Goal: Information Seeking & Learning: Learn about a topic

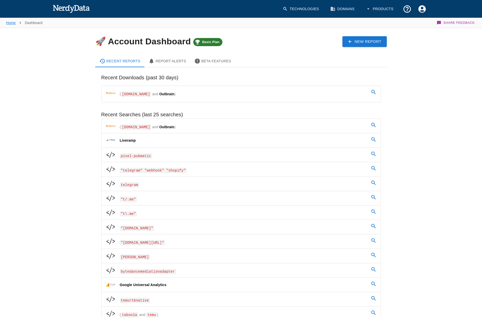
click at [11, 22] on link "Home" at bounding box center [11, 23] width 10 height 4
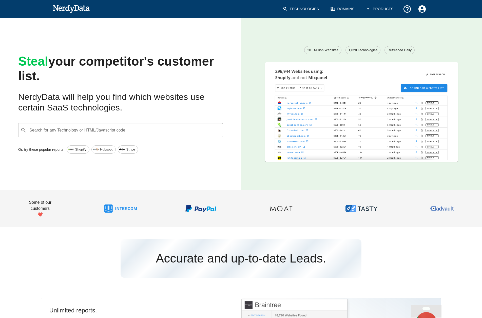
click at [102, 128] on input "Search for any Technology or HTML/Javascript code" at bounding box center [125, 130] width 192 height 10
click at [235, 64] on div "Steal your competitor's customer list. NerdyData will help you find which websi…" at bounding box center [116, 100] width 249 height 180
click at [350, 11] on link "Domains" at bounding box center [342, 9] width 31 height 15
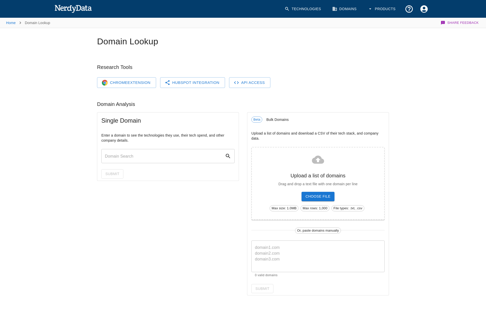
click at [160, 151] on input "text" at bounding box center [163, 156] width 124 height 14
click at [387, 6] on button "Products" at bounding box center [381, 9] width 35 height 15
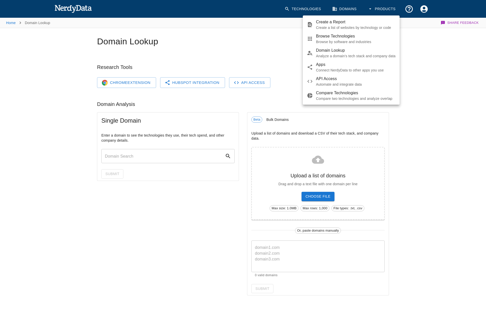
click at [371, 23] on span "Create a Report" at bounding box center [356, 22] width 80 height 6
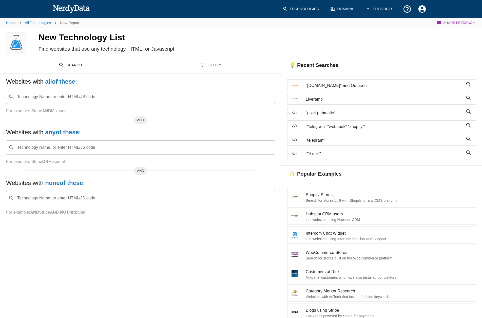
click at [77, 94] on input "Technology Name, or enter HTML/JS code" at bounding box center [144, 97] width 256 height 10
click at [253, 42] on h4 "New Technology List" at bounding box center [146, 37] width 217 height 11
click at [207, 66] on button "Filters" at bounding box center [211, 65] width 141 height 16
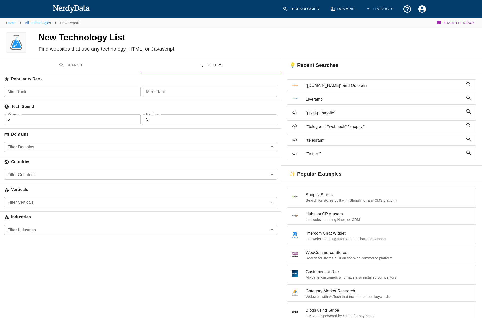
click at [53, 144] on input "Filter Domains" at bounding box center [137, 146] width 262 height 7
click at [68, 147] on input "Filter Domains" at bounding box center [137, 146] width 262 height 7
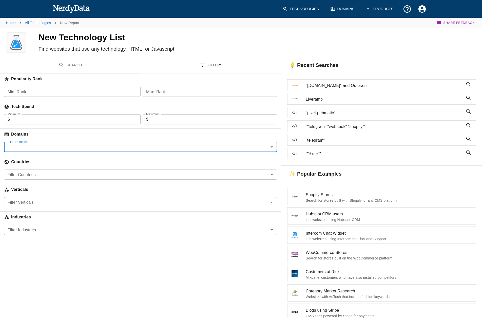
click at [273, 147] on icon "Open" at bounding box center [272, 147] width 6 height 6
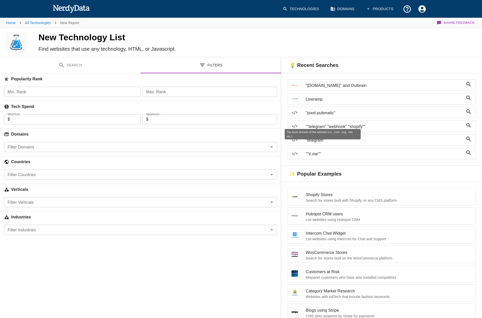
click at [155, 135] on h6 "Domains" at bounding box center [140, 134] width 281 height 11
click at [39, 201] on input "Filter Verticals" at bounding box center [137, 202] width 262 height 7
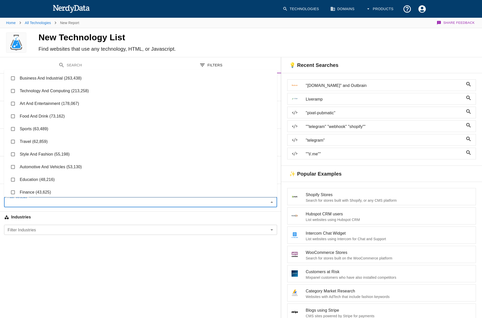
scroll to position [103, 0]
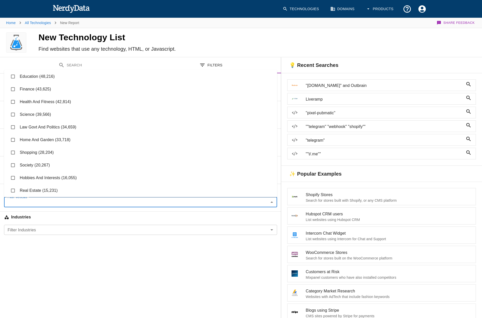
click at [47, 104] on li "Health And Fitness (42,814)" at bounding box center [140, 101] width 273 height 13
checkbox input "true"
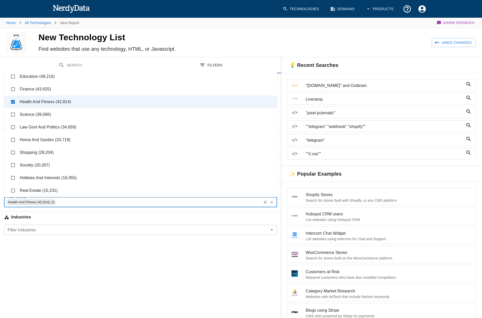
click at [64, 258] on div "Search Filters Websites with all of these : Technology Name, or enter HTML/JS c…" at bounding box center [140, 249] width 281 height 385
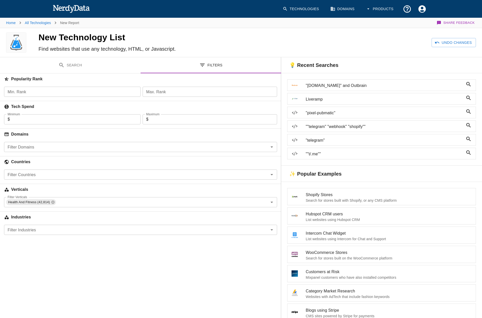
click at [54, 149] on input "Filter Domains" at bounding box center [137, 146] width 262 height 7
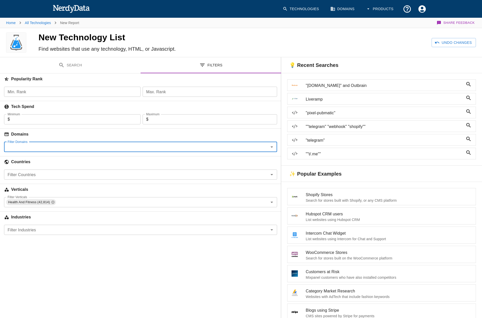
click at [57, 146] on input "Filter Domains" at bounding box center [137, 146] width 262 height 7
type input "outbr"
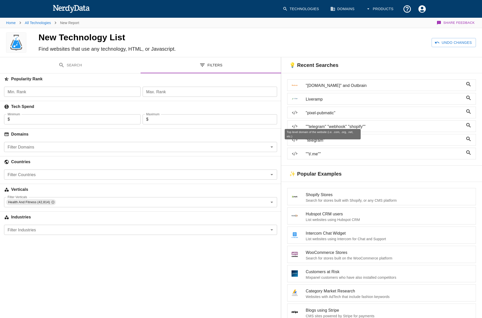
click at [84, 129] on h6 "Domains" at bounding box center [140, 134] width 281 height 11
click at [41, 232] on input "Filter Industries" at bounding box center [137, 229] width 262 height 7
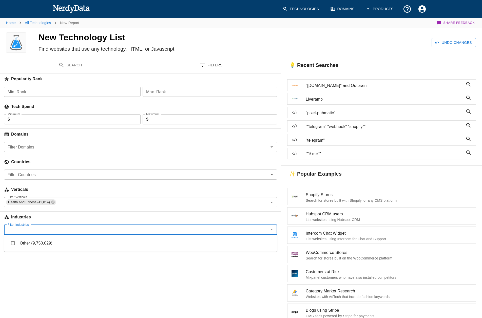
click at [42, 230] on input "Filter Industries" at bounding box center [137, 229] width 262 height 7
click at [89, 277] on div "Search Filters Websites with all of these : Technology Name, or enter HTML/JS c…" at bounding box center [140, 249] width 281 height 385
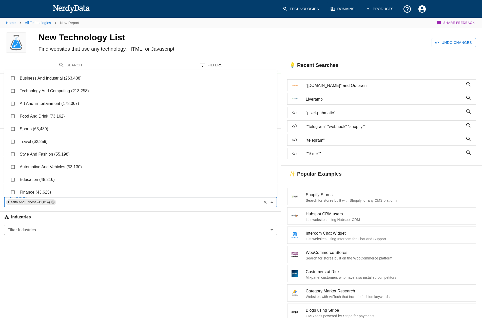
click at [84, 205] on input "Filter Verticals" at bounding box center [158, 202] width 204 height 7
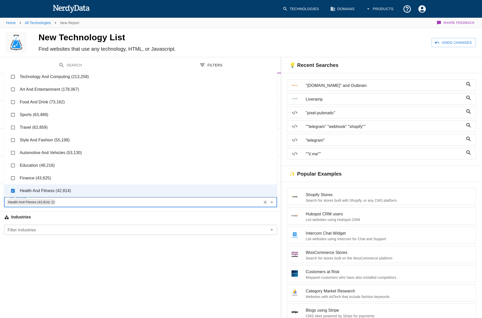
click at [15, 177] on input "checkbox" at bounding box center [13, 178] width 10 height 10
checkbox input "true"
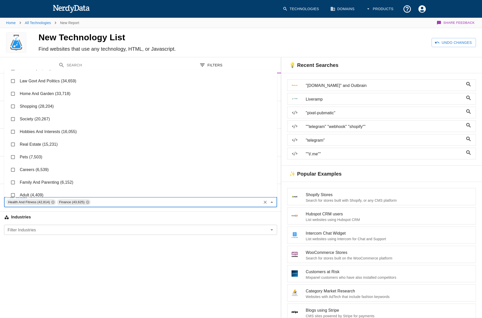
scroll to position [159, 0]
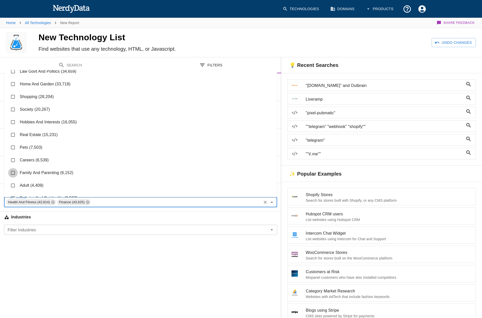
click at [12, 173] on input "checkbox" at bounding box center [13, 173] width 10 height 10
checkbox input "true"
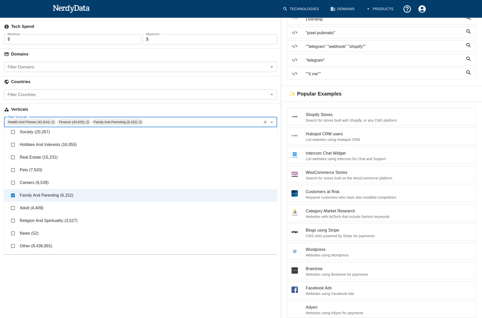
scroll to position [82, 0]
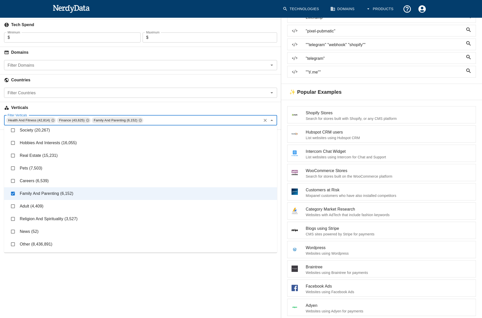
click at [12, 219] on input "checkbox" at bounding box center [13, 219] width 10 height 10
checkbox input "true"
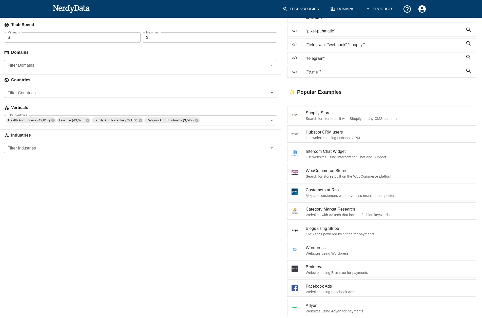
click at [146, 286] on div "Search Filters Websites with all of these : Technology Name, or enter HTML/JS c…" at bounding box center [140, 167] width 281 height 385
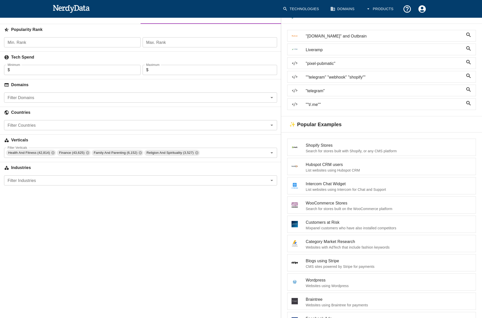
scroll to position [40, 0]
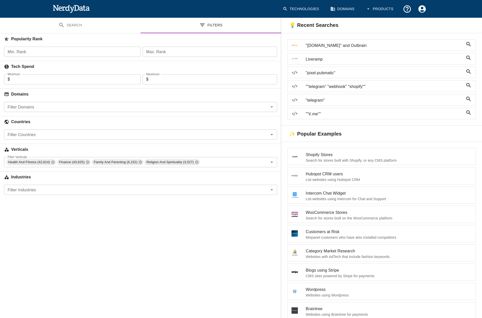
click at [76, 27] on button "Search" at bounding box center [70, 25] width 141 height 16
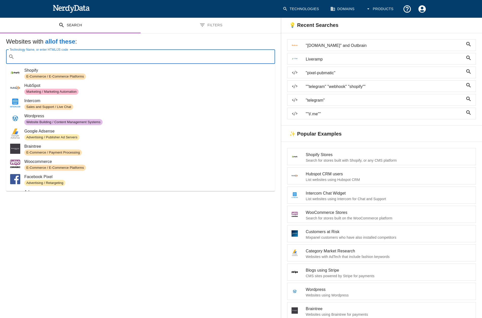
click at [83, 57] on input "Technology Name, or enter HTML/JS code" at bounding box center [144, 57] width 256 height 10
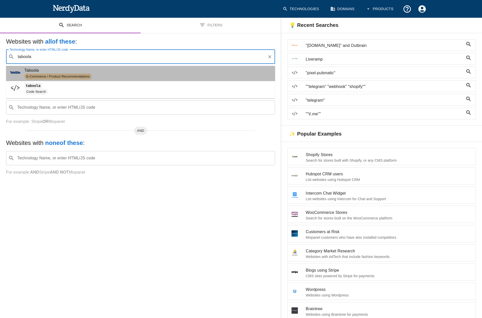
click at [107, 75] on span "E-Commerce / Product Recommendations" at bounding box center [147, 76] width 247 height 6
type input "taboola"
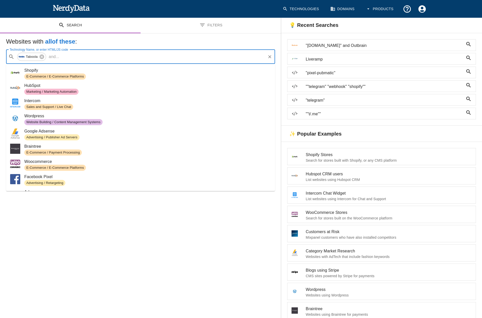
click at [104, 56] on input "Technology Name, or enter HTML/JS code" at bounding box center [163, 57] width 204 height 10
click at [173, 224] on div "Search Filters Websites with all of these : Technology Name, or enter HTML/JS c…" at bounding box center [140, 209] width 281 height 385
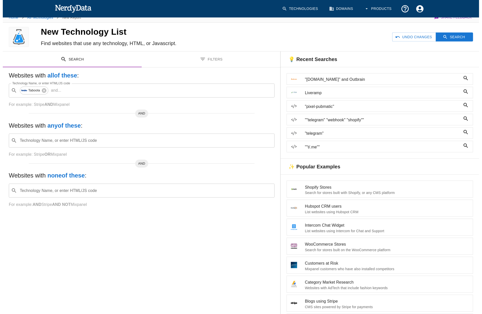
scroll to position [0, 0]
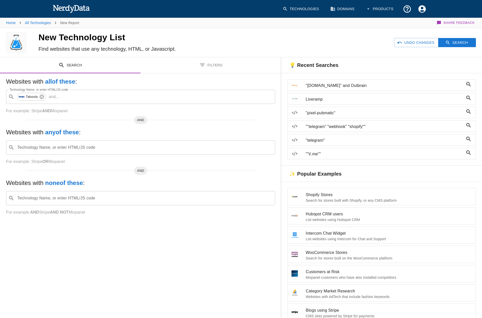
click at [195, 64] on button "Filters" at bounding box center [211, 65] width 141 height 16
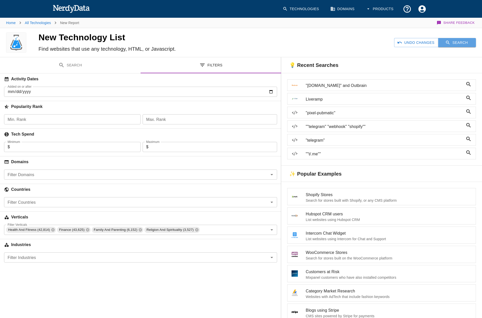
click at [473, 41] on button "Search" at bounding box center [457, 42] width 38 height 9
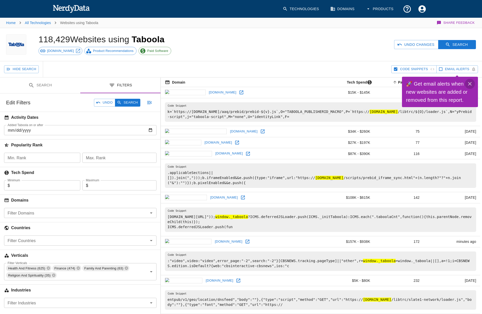
click at [471, 83] on icon "Close" at bounding box center [470, 84] width 4 height 4
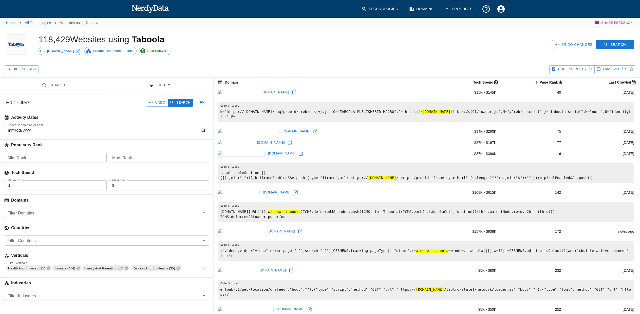
click at [272, 91] on td "[DOMAIN_NAME]" at bounding box center [323, 92] width 219 height 11
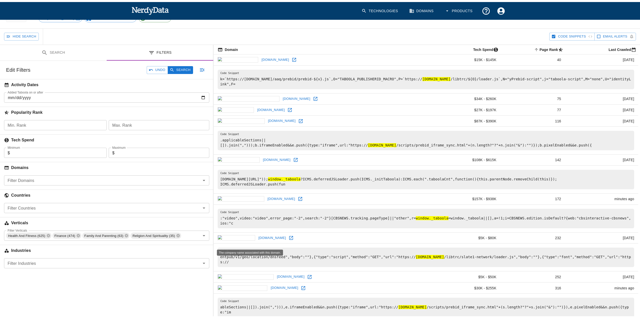
scroll to position [40, 0]
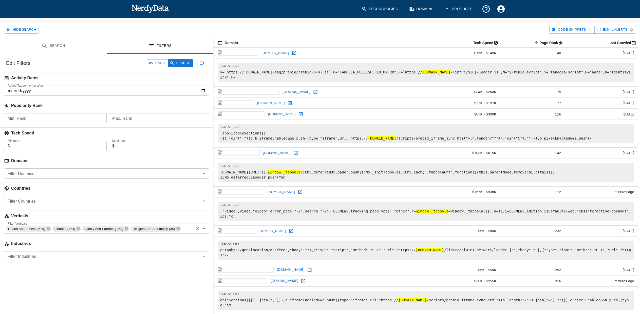
click at [25, 227] on span "Health And Fitness (625)" at bounding box center [26, 229] width 41 height 6
click at [182, 64] on button "Search" at bounding box center [180, 63] width 25 height 8
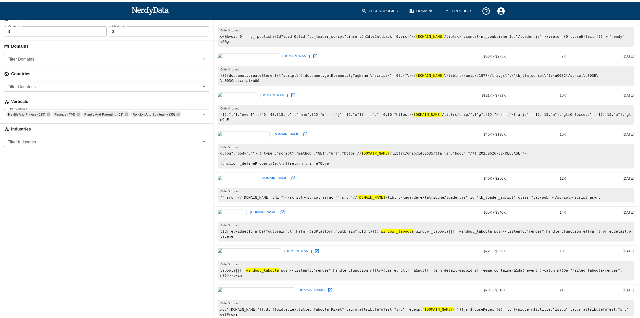
scroll to position [68, 0]
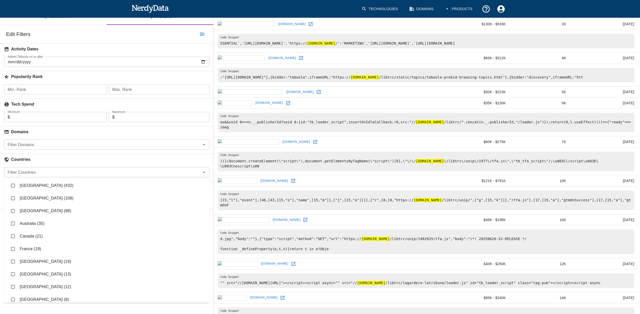
click at [35, 168] on div "Filter Countries" at bounding box center [106, 172] width 205 height 10
click at [35, 187] on li "[GEOGRAPHIC_DATA] (432)" at bounding box center [106, 185] width 205 height 13
checkbox input "true"
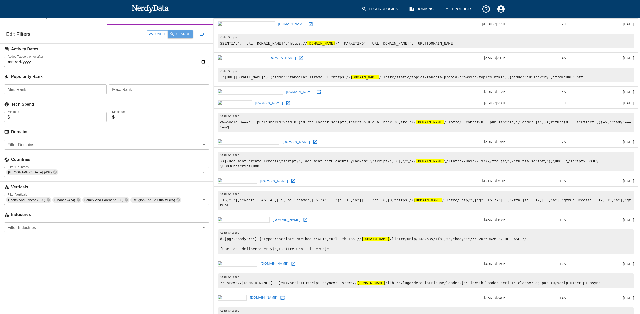
click at [183, 36] on button "Search" at bounding box center [180, 34] width 25 height 8
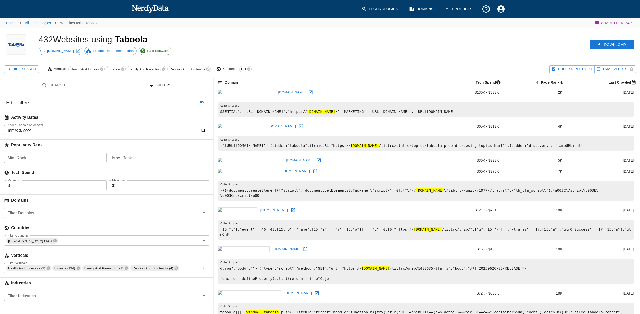
click at [482, 166] on td "[DATE]" at bounding box center [602, 160] width 72 height 11
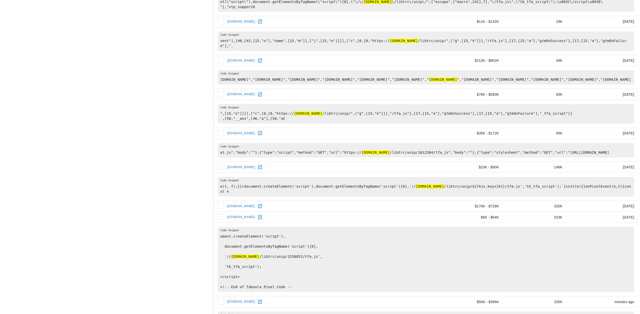
scroll to position [590, 0]
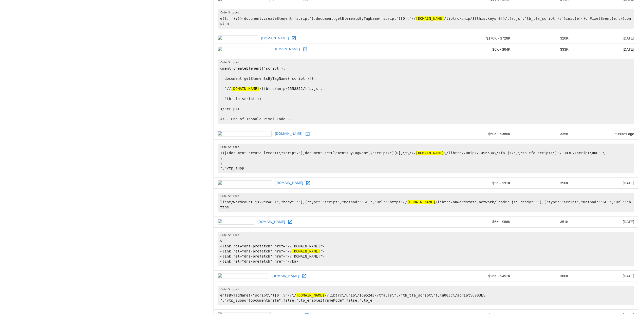
click at [271, 53] on link "[DOMAIN_NAME]" at bounding box center [286, 49] width 30 height 8
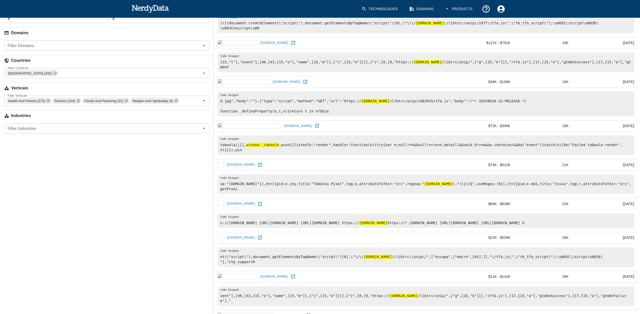
scroll to position [0, 0]
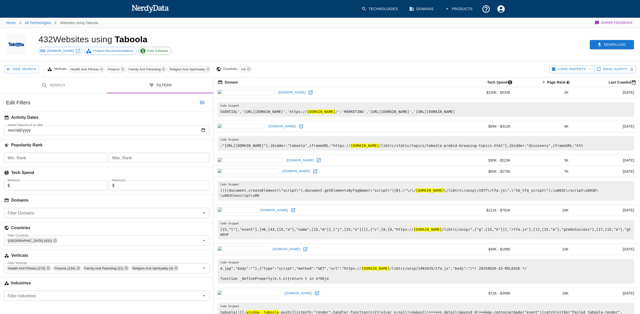
click at [482, 44] on button "Download" at bounding box center [612, 44] width 44 height 9
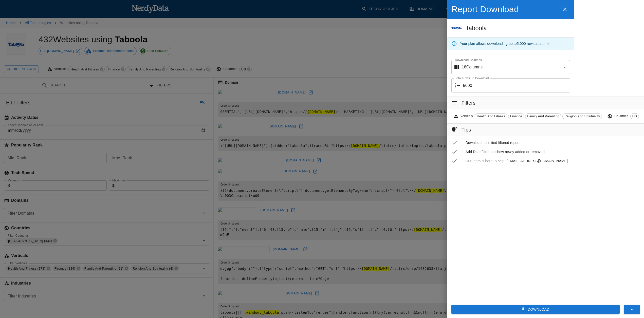
click at [482, 303] on div "Download" at bounding box center [533, 307] width 172 height 13
click at [482, 313] on button "Download" at bounding box center [535, 309] width 168 height 9
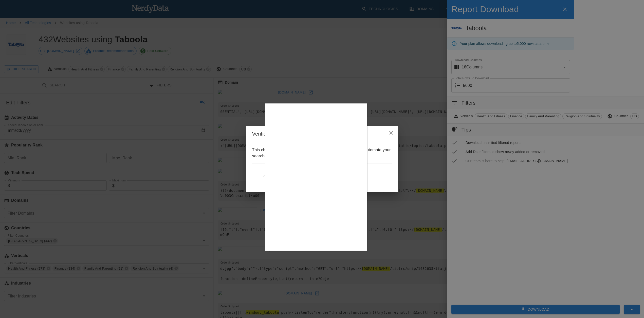
click at [350, 252] on div at bounding box center [322, 159] width 644 height 318
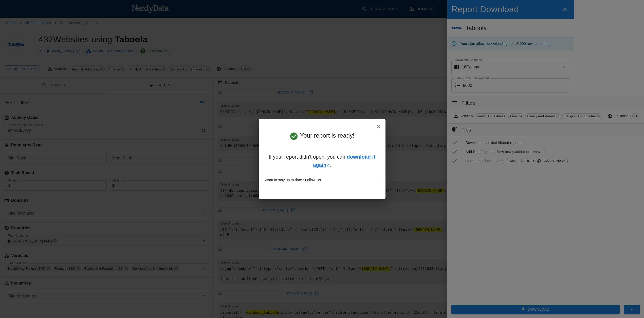
click at [380, 125] on icon "button" at bounding box center [378, 126] width 6 height 6
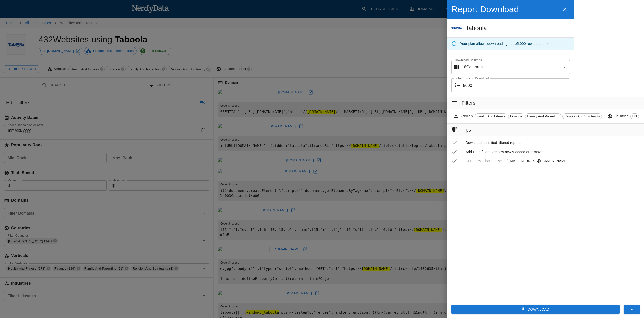
click at [80, 105] on div at bounding box center [322, 159] width 644 height 318
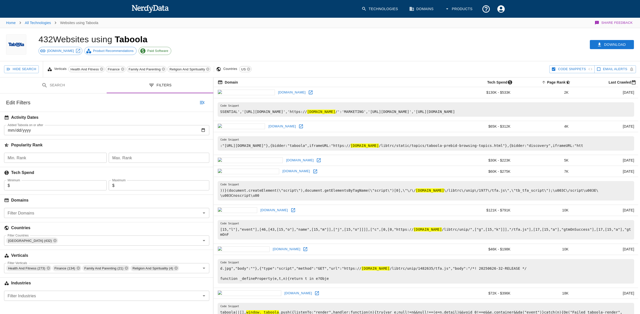
click at [29, 70] on button "Hide Search" at bounding box center [21, 69] width 35 height 8
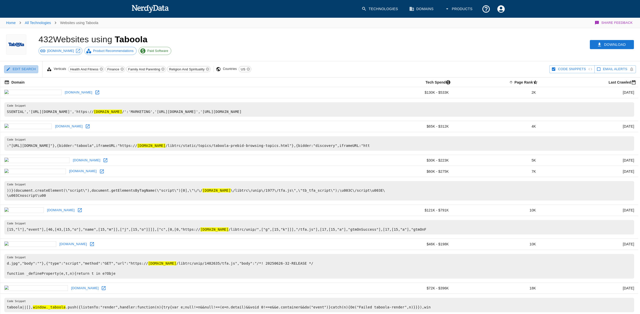
click at [29, 70] on button "Edit Search" at bounding box center [21, 69] width 34 height 8
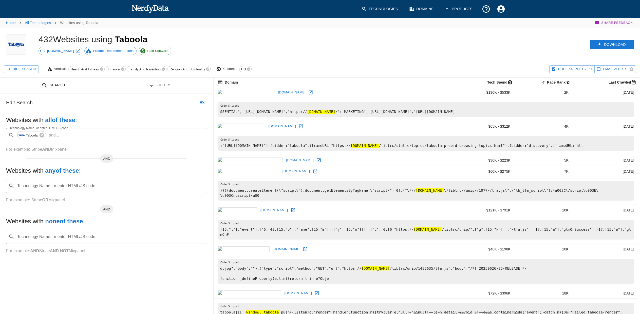
click at [62, 83] on button "Search" at bounding box center [53, 86] width 107 height 16
click at [42, 137] on icon at bounding box center [41, 135] width 5 height 5
click at [44, 138] on input "Technology Name, or enter HTML/JS code" at bounding box center [110, 135] width 188 height 10
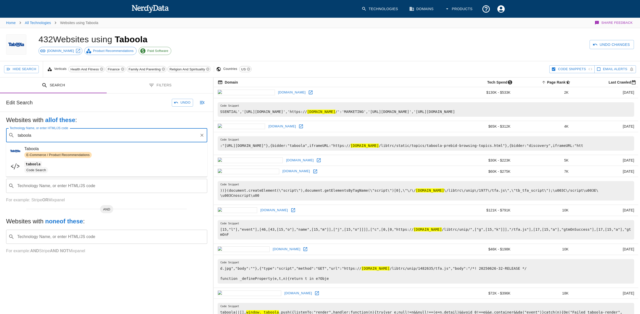
click at [52, 161] on span "taboola" at bounding box center [113, 164] width 179 height 6
type input "taboola"
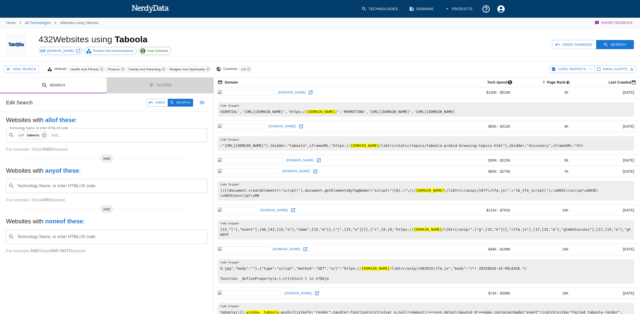
click at [151, 89] on button "Filters" at bounding box center [160, 86] width 107 height 16
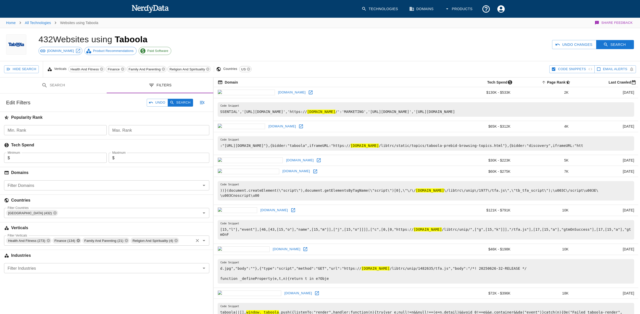
click at [78, 241] on icon at bounding box center [78, 241] width 4 height 4
click at [482, 51] on div "Undo Changes Search" at bounding box center [488, 44] width 304 height 33
click at [482, 43] on button "Search" at bounding box center [615, 44] width 38 height 9
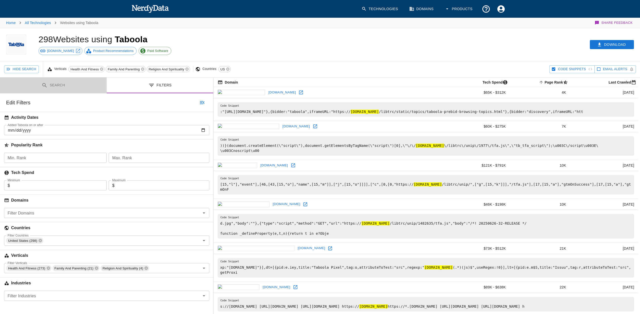
click at [51, 83] on button "Search" at bounding box center [53, 86] width 107 height 16
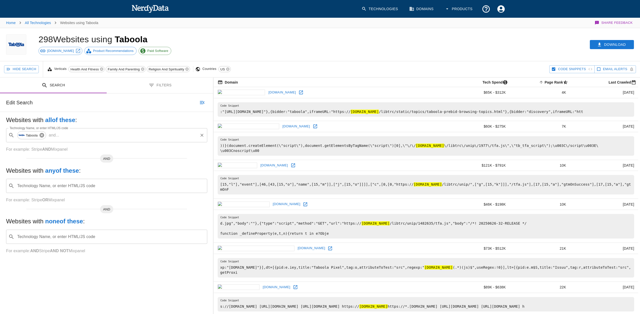
click at [43, 136] on icon at bounding box center [41, 135] width 5 height 5
click at [153, 90] on button "Filters" at bounding box center [160, 86] width 107 height 16
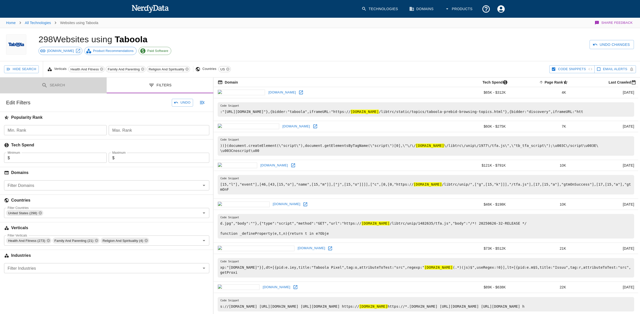
click at [51, 90] on button "Search" at bounding box center [53, 86] width 107 height 16
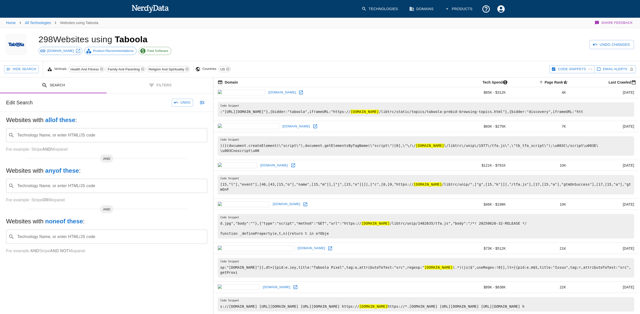
click at [15, 103] on h6 "Edit Search" at bounding box center [19, 103] width 27 height 8
click at [88, 191] on div "​ Technology Name, or enter HTML/JS code" at bounding box center [106, 186] width 201 height 14
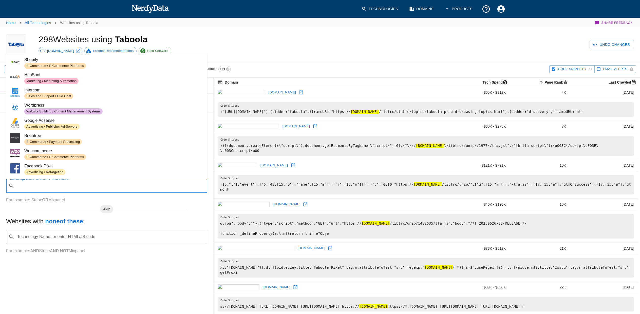
click at [94, 233] on input "Technology Name, or enter HTML/JS code" at bounding box center [110, 237] width 188 height 10
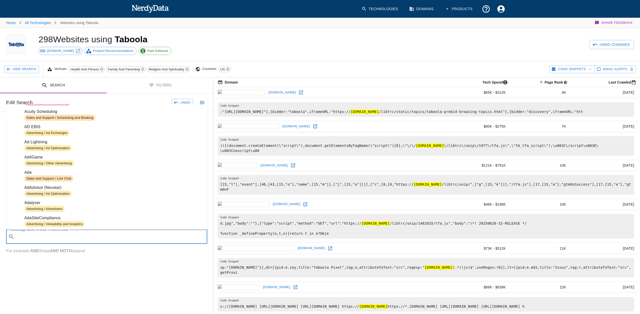
scroll to position [593, 0]
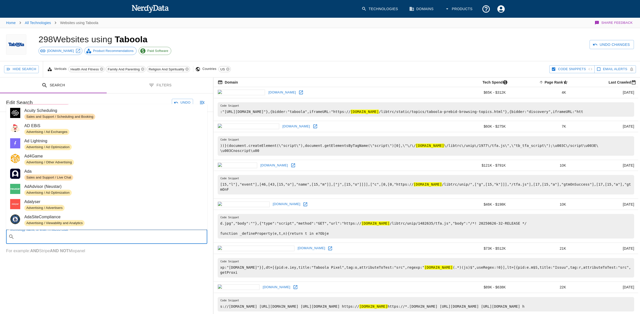
click at [135, 130] on span "Advertising / Ad Exchanges" at bounding box center [113, 132] width 179 height 6
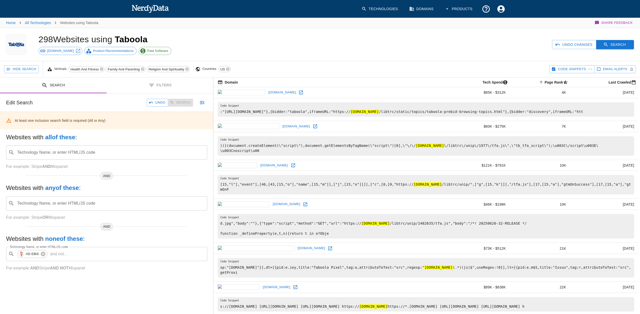
click at [482, 43] on button "Search" at bounding box center [615, 44] width 38 height 9
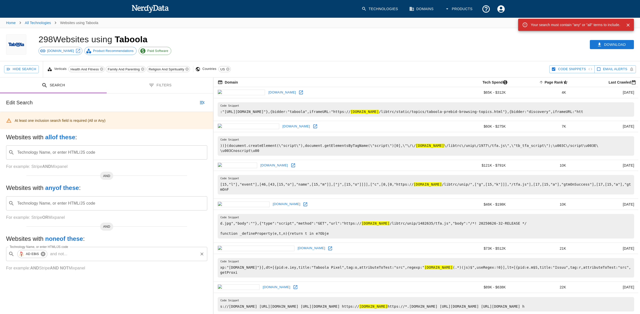
click at [45, 255] on icon at bounding box center [43, 254] width 5 height 5
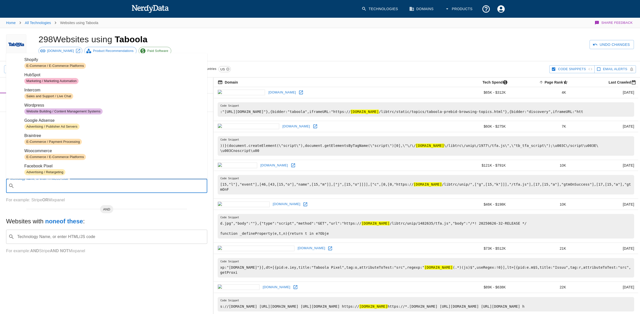
click at [91, 190] on input "Technology Name, or enter HTML/JS code" at bounding box center [110, 186] width 188 height 10
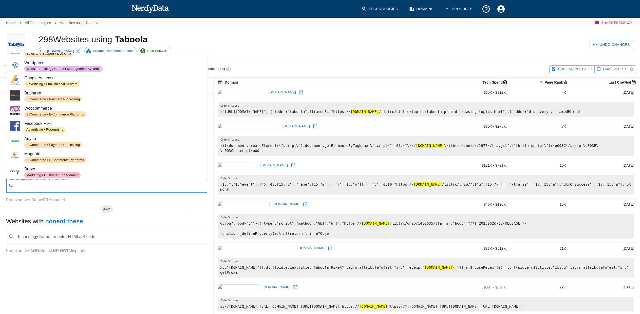
scroll to position [42, 0]
click at [65, 129] on span "Advertising / Retargeting" at bounding box center [44, 130] width 41 height 5
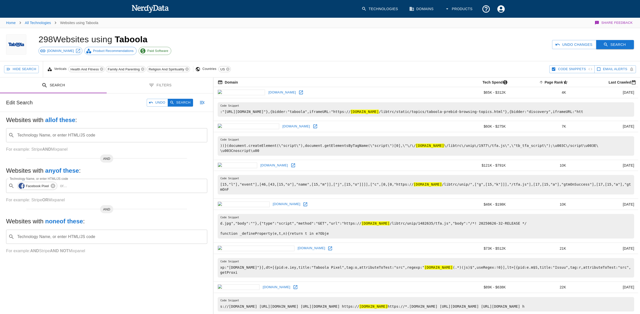
click at [482, 42] on button "Search" at bounding box center [615, 44] width 38 height 9
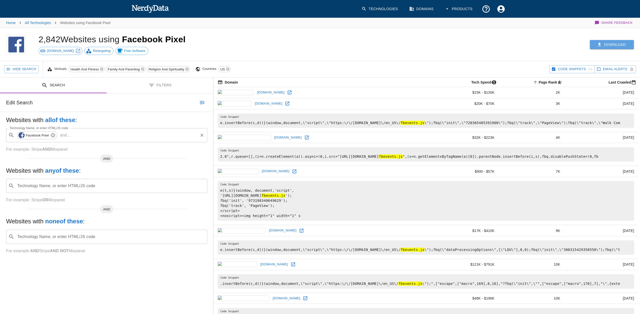
click at [482, 44] on button "Download" at bounding box center [612, 44] width 44 height 9
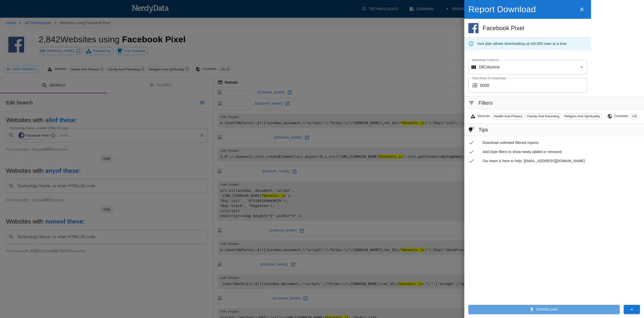
click at [482, 312] on button "Download" at bounding box center [543, 309] width 151 height 9
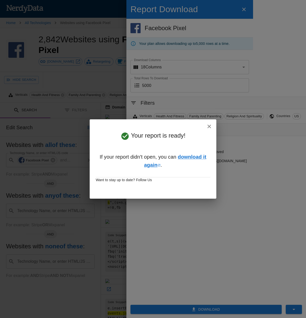
click at [77, 68] on div "Your report is ready! If your report didn't open, you can download it again . W…" at bounding box center [153, 159] width 306 height 318
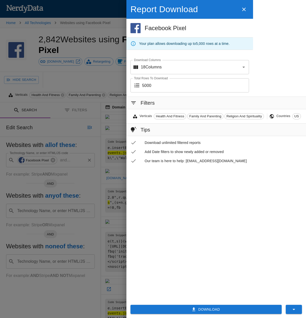
click at [56, 76] on div at bounding box center [153, 159] width 306 height 318
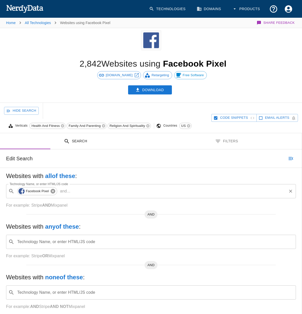
click at [53, 189] on icon at bounding box center [53, 191] width 5 height 5
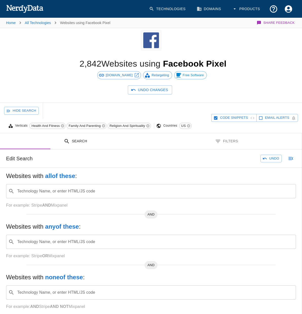
click at [46, 186] on input "Technology Name, or enter HTML/JS code" at bounding box center [154, 191] width 277 height 10
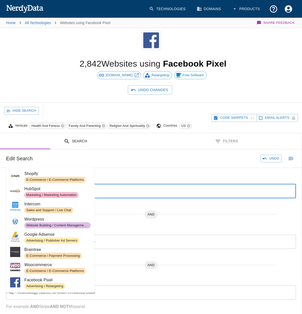
paste input "outbrain.js"
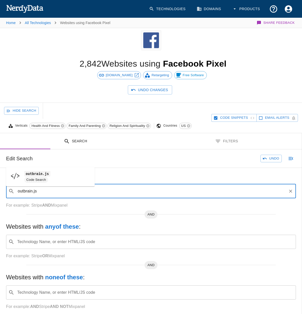
click at [41, 175] on code "outbrain.js" at bounding box center [37, 173] width 26 height 5
type input "outbrain.js"
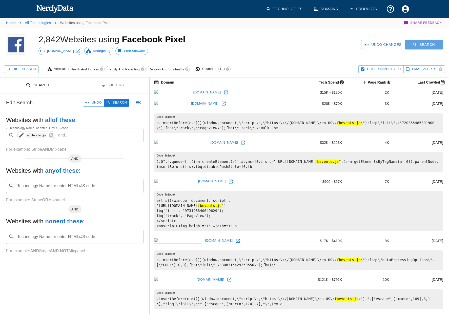
click at [427, 43] on button "Search" at bounding box center [424, 44] width 38 height 9
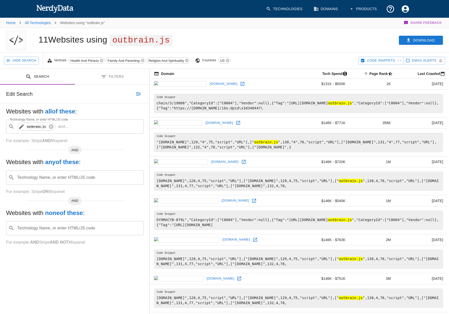
click at [210, 161] on link "[DOMAIN_NAME]" at bounding box center [225, 162] width 30 height 8
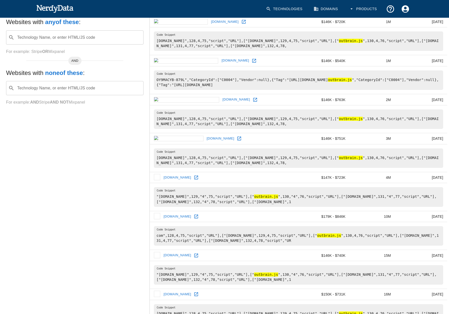
scroll to position [143, 0]
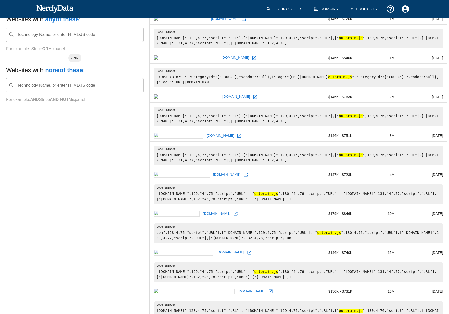
click at [216, 254] on link "[DOMAIN_NAME]" at bounding box center [231, 253] width 30 height 8
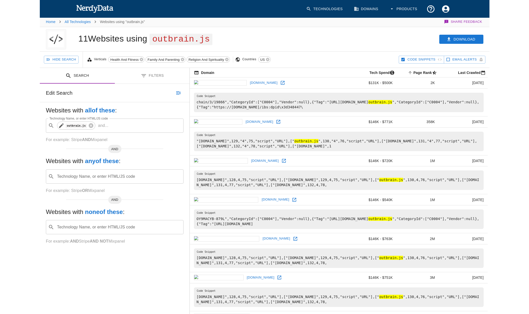
scroll to position [0, 0]
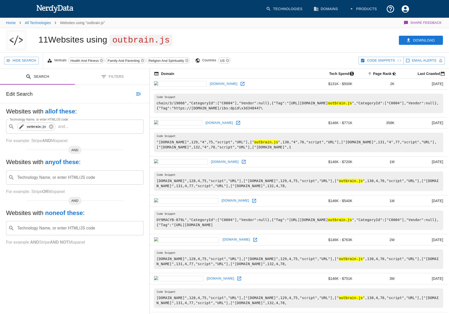
click at [111, 77] on button "Filters" at bounding box center [112, 77] width 75 height 16
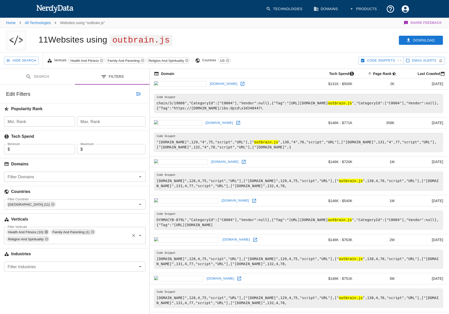
click at [46, 231] on icon at bounding box center [46, 231] width 3 height 3
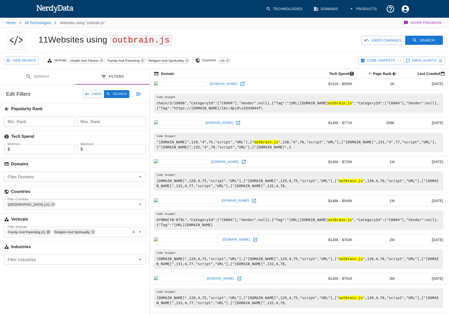
click at [49, 231] on icon at bounding box center [48, 232] width 4 height 4
click at [49, 232] on div "Religion And Spirituality" at bounding box center [28, 232] width 44 height 6
click at [47, 233] on icon at bounding box center [47, 232] width 4 height 4
click at [433, 37] on button "Search" at bounding box center [424, 40] width 38 height 9
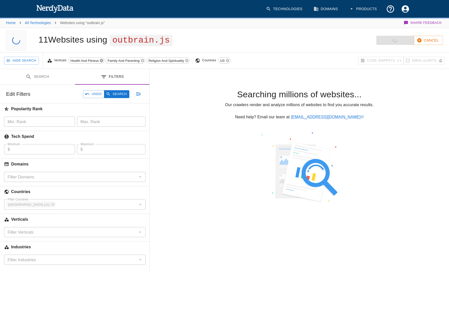
click at [103, 60] on icon at bounding box center [101, 60] width 3 height 3
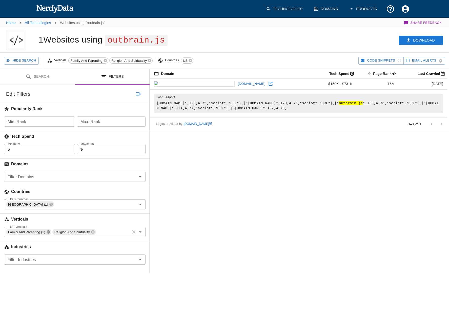
click at [49, 233] on icon at bounding box center [48, 231] width 3 height 3
click at [47, 233] on icon at bounding box center [46, 231] width 3 height 3
click at [124, 96] on button "Search" at bounding box center [116, 94] width 25 height 8
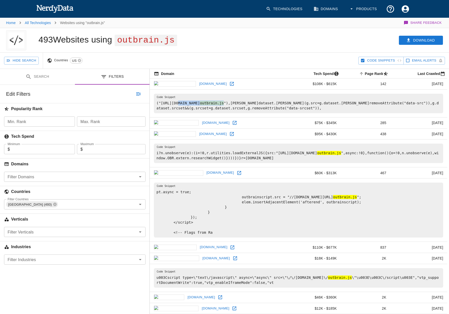
drag, startPoint x: 179, startPoint y: 104, endPoint x: 248, endPoint y: 101, distance: 69.4
click at [248, 101] on pre "("[URL][DOMAIN_NAME] outbrain.js "),g.dataset.[PERSON_NAME](g.src=g.dataset.[PE…" at bounding box center [298, 104] width 289 height 20
copy pre "[DOMAIN_NAME][URL] outbrain.js"
click at [62, 74] on button "Search" at bounding box center [37, 77] width 75 height 16
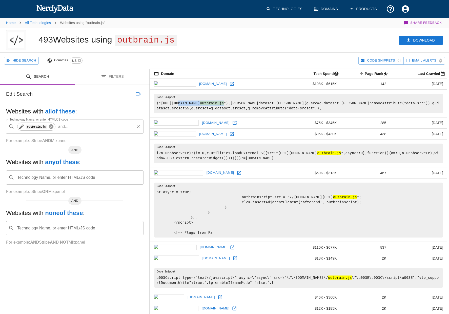
click at [50, 127] on icon at bounding box center [51, 127] width 6 height 6
click at [51, 130] on input "Technology Name, or enter HTML/JS code" at bounding box center [78, 127] width 125 height 10
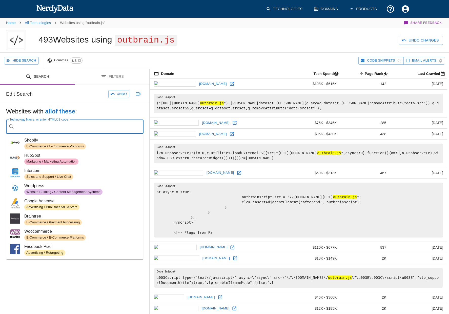
paste input "[DOMAIN_NAME][URL]"
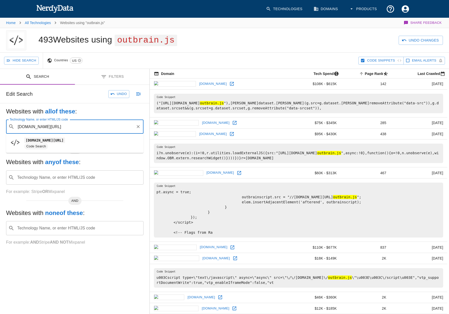
type input "[DOMAIN_NAME][URL]"
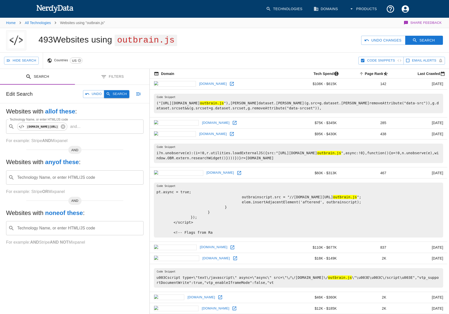
click at [123, 93] on button "Search" at bounding box center [116, 94] width 25 height 8
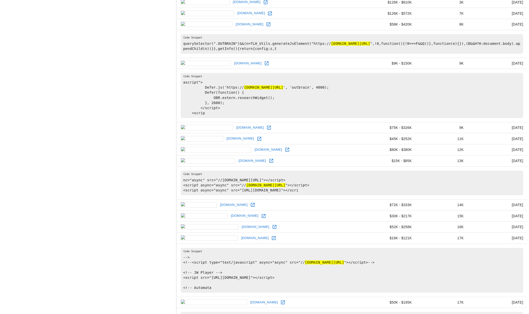
scroll to position [515, 0]
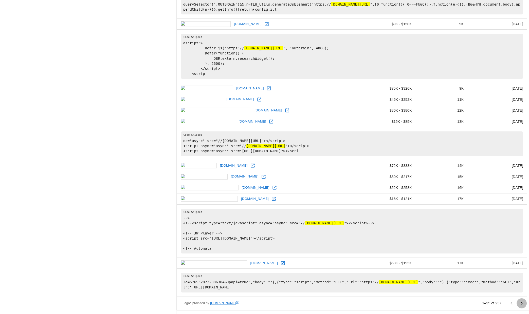
click at [482, 301] on icon "Go to next page" at bounding box center [521, 303] width 6 height 6
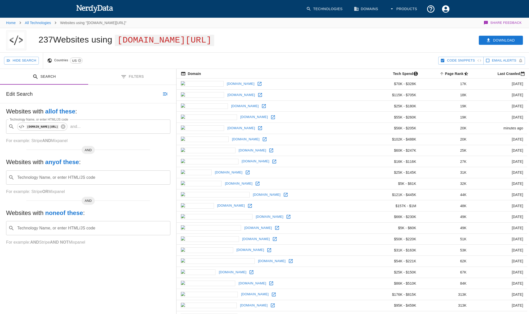
click at [111, 85] on button "Filters" at bounding box center [132, 77] width 88 height 16
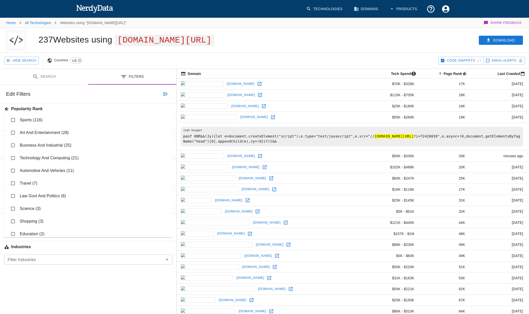
click at [42, 236] on input "Filter Verticals" at bounding box center [84, 231] width 157 height 7
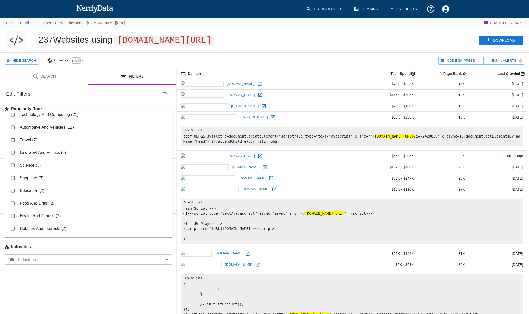
scroll to position [110, 0]
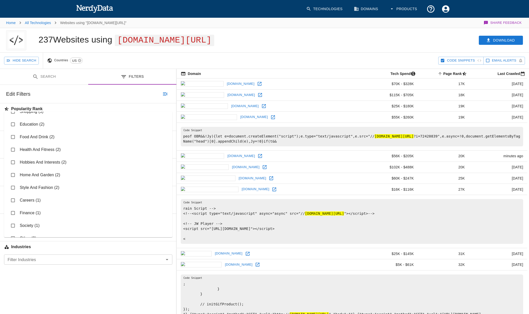
click at [263, 52] on div "237 Websites using [DOMAIN_NAME][URL]" at bounding box center [156, 40] width 248 height 24
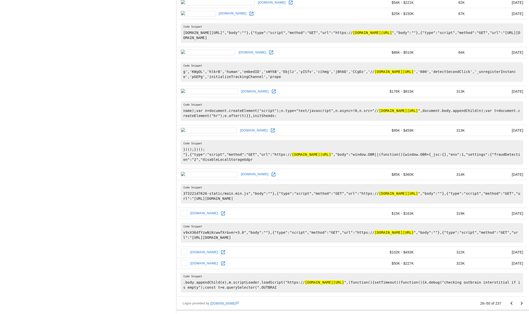
scroll to position [563, 0]
click at [482, 302] on icon "Go to next page" at bounding box center [521, 303] width 6 height 6
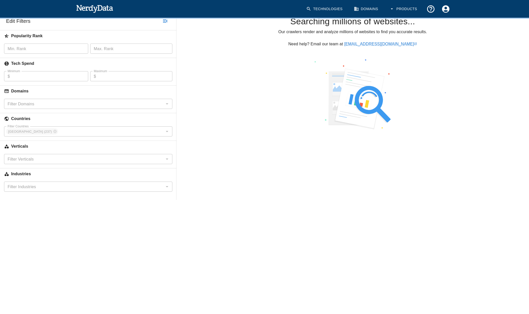
scroll to position [0, 0]
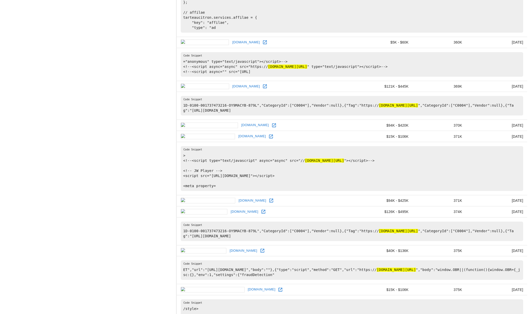
scroll to position [725, 0]
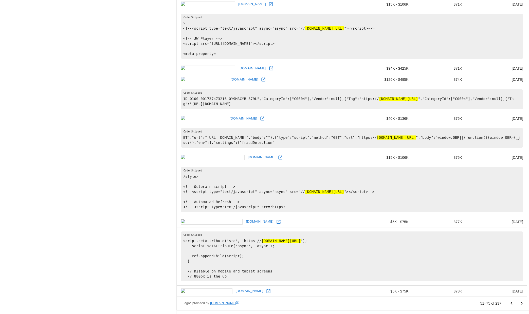
click at [482, 304] on div "Logos provided by [DOMAIN_NAME] 51–75 of 237" at bounding box center [352, 303] width 350 height 13
click at [482, 304] on button "Go to previous page" at bounding box center [511, 303] width 10 height 10
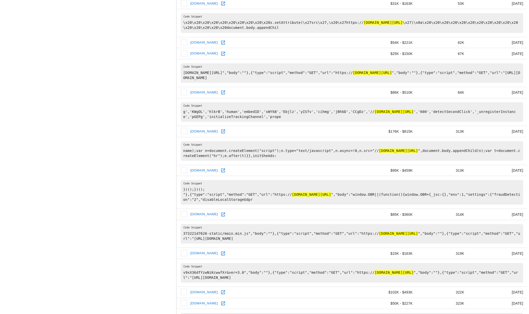
scroll to position [563, 0]
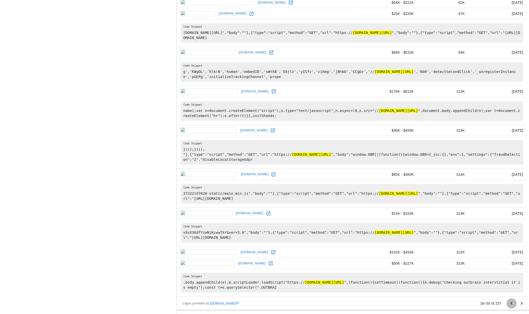
click at [482, 304] on icon "Go to previous page" at bounding box center [511, 303] width 6 height 6
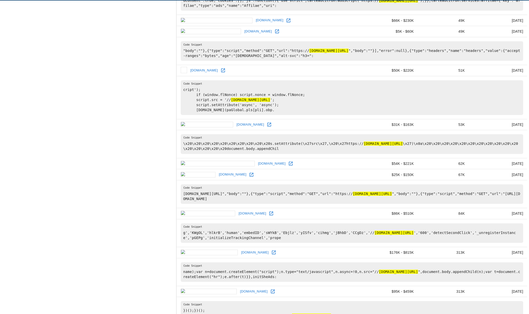
scroll to position [407, 0]
